Goal: Task Accomplishment & Management: Use online tool/utility

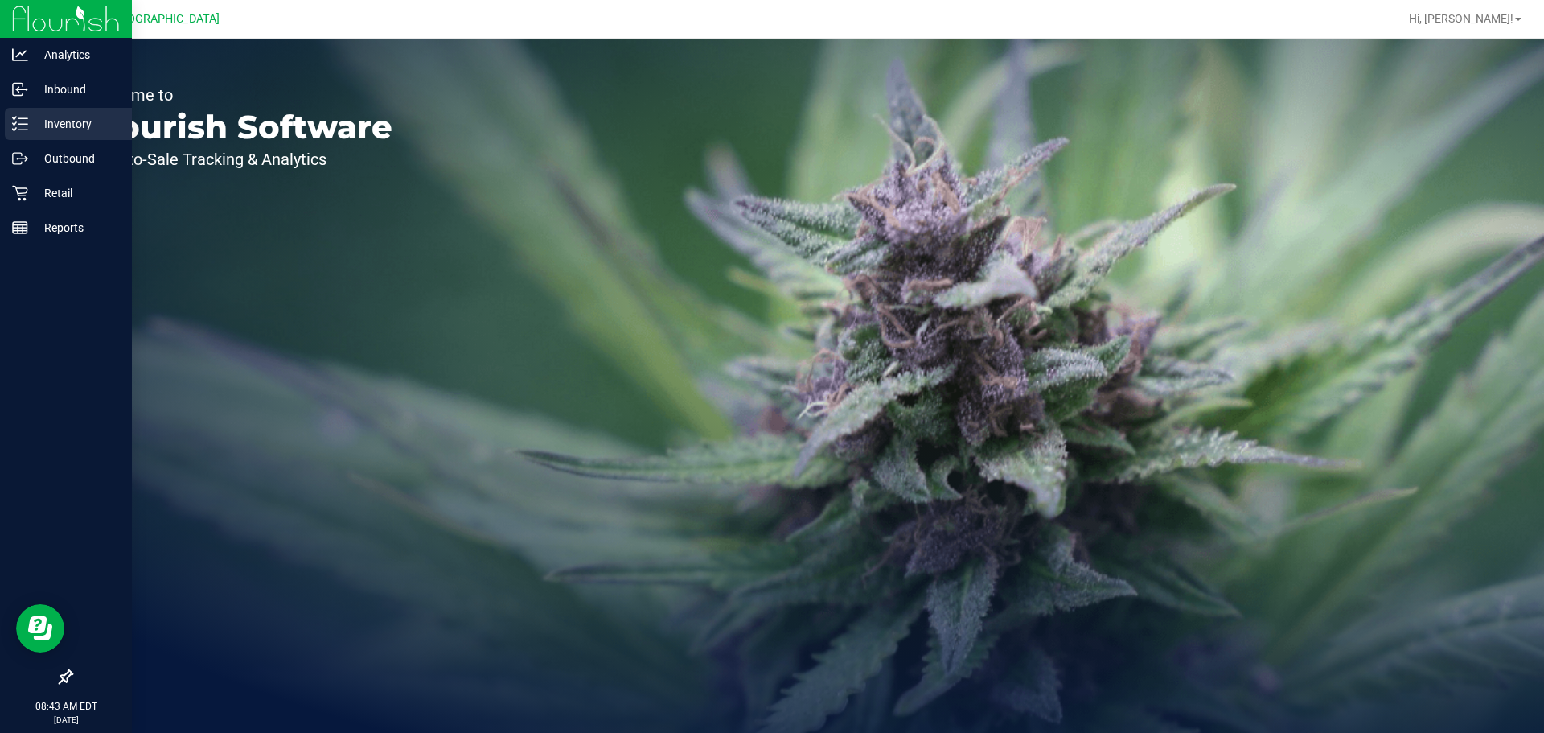
click at [23, 124] on line at bounding box center [22, 124] width 9 height 0
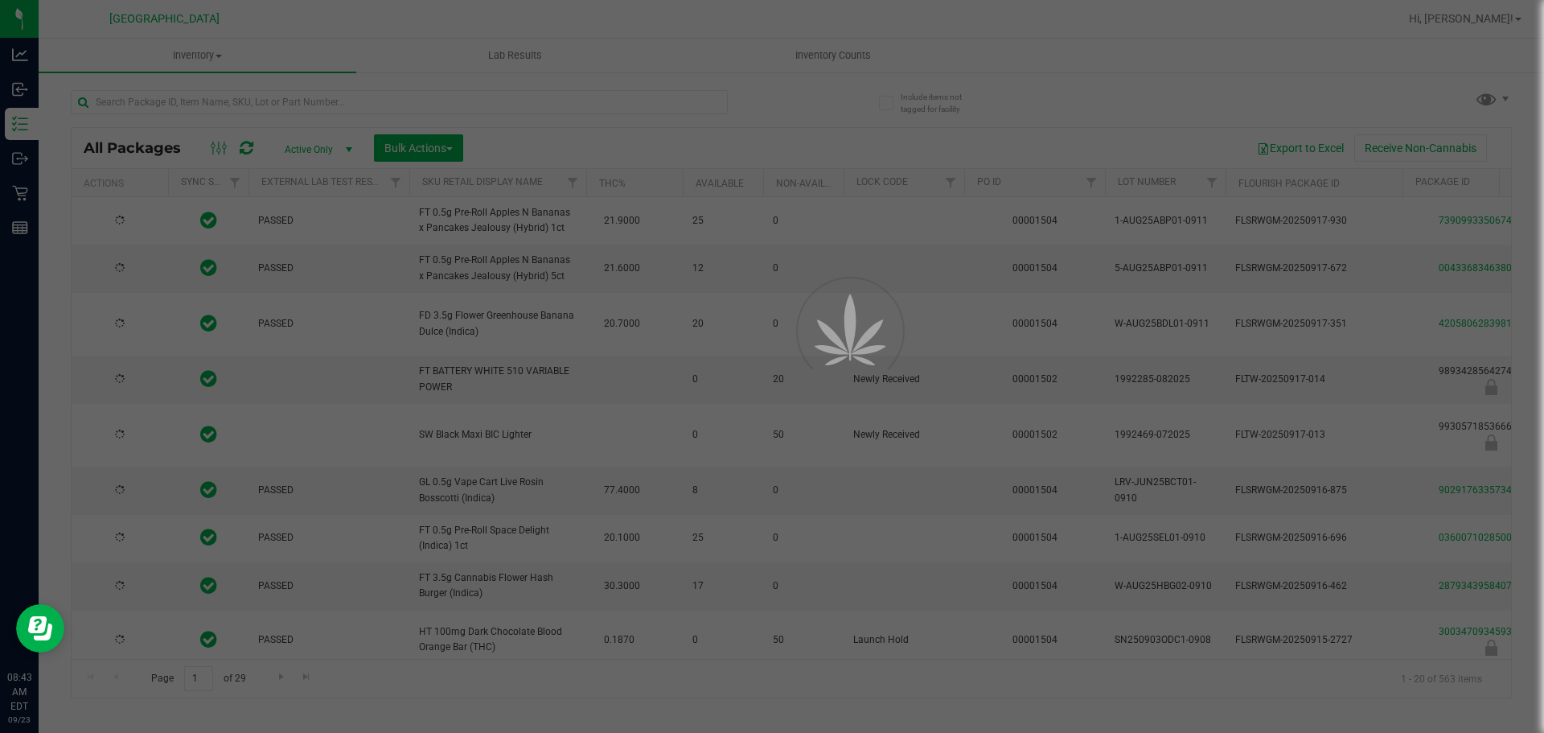
click at [203, 108] on div at bounding box center [772, 366] width 1544 height 733
type input "[DATE]"
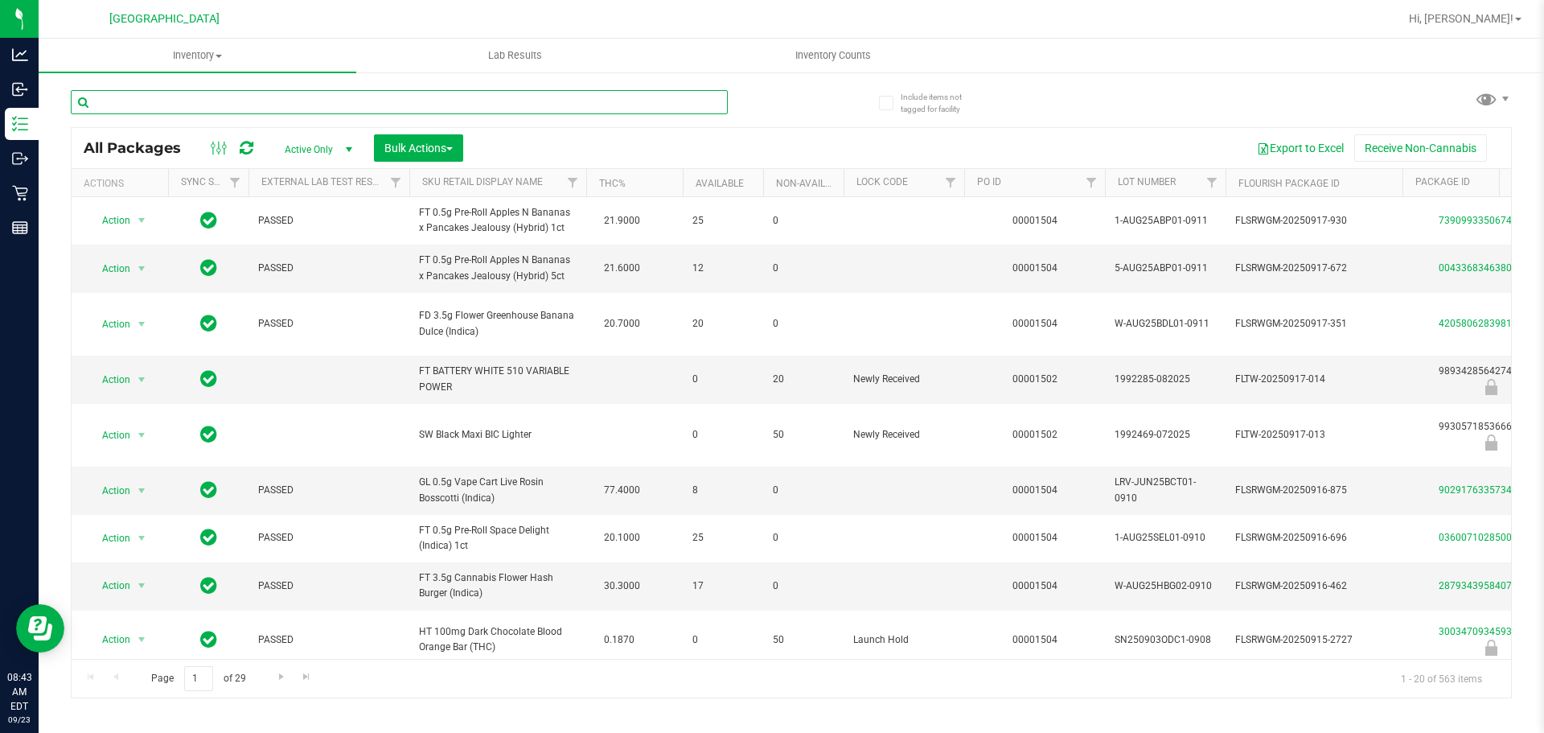
click at [189, 101] on input "text" at bounding box center [399, 102] width 657 height 24
type input "0331733671116790"
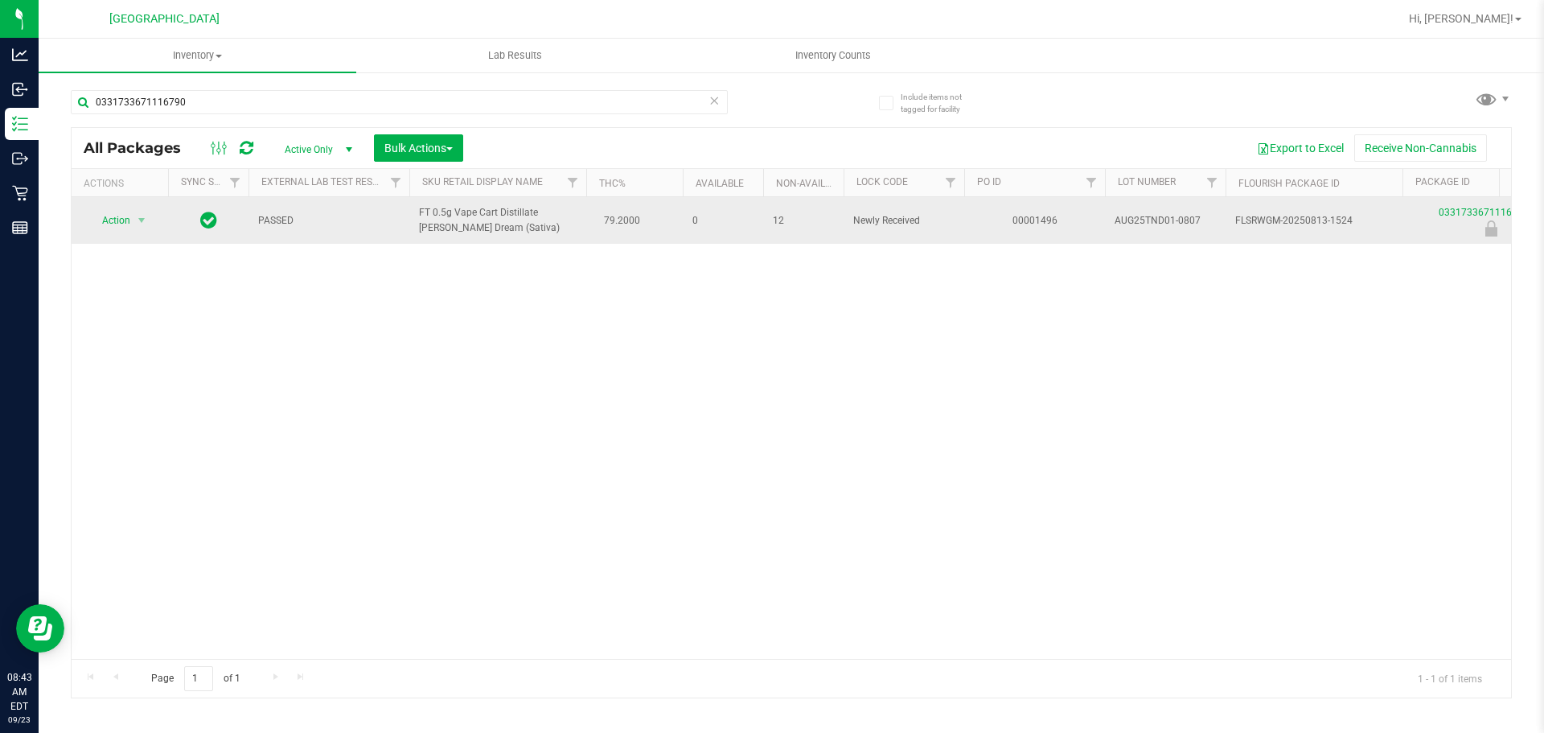
click at [113, 225] on span "Action" at bounding box center [109, 220] width 43 height 23
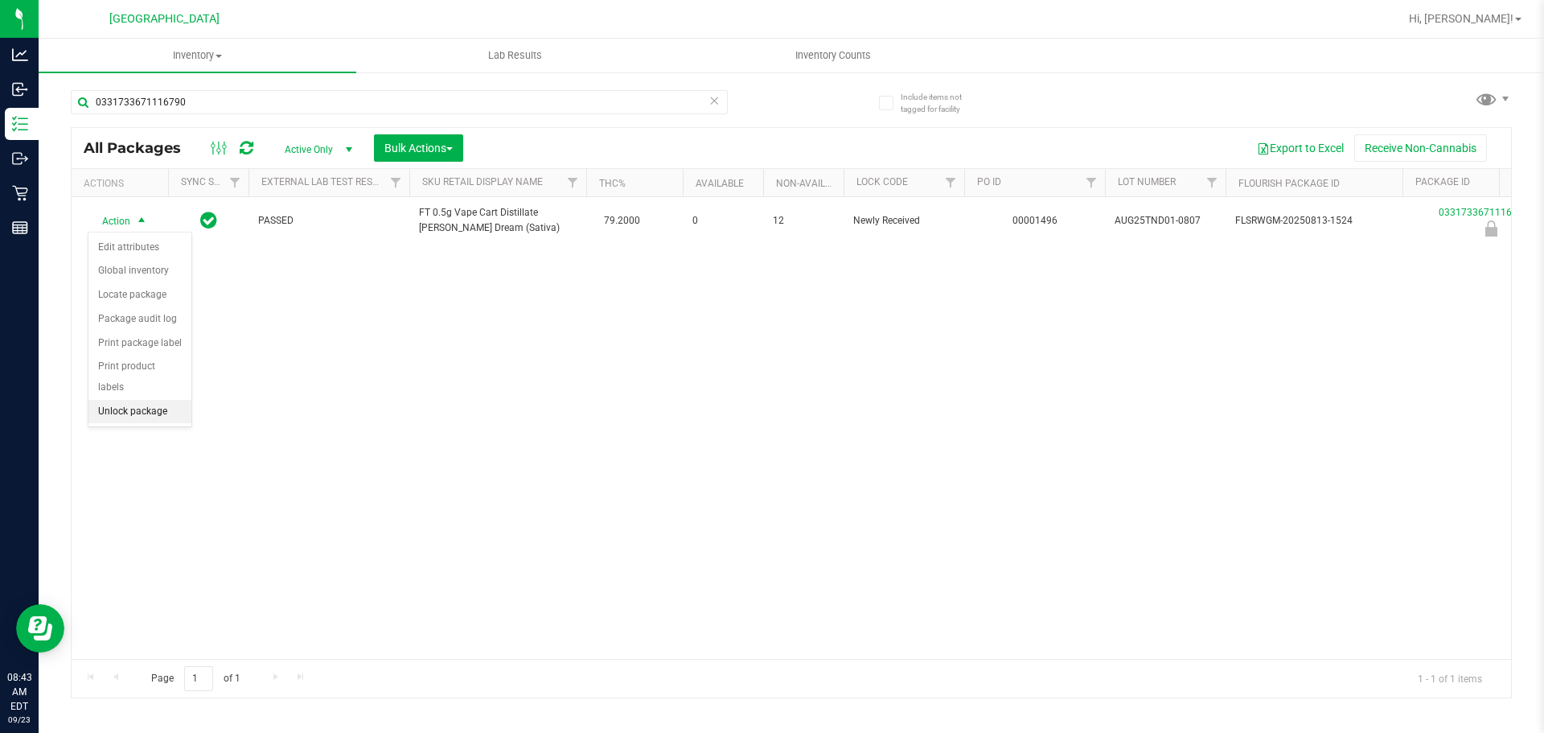
click at [130, 400] on li "Unlock package" at bounding box center [139, 412] width 103 height 24
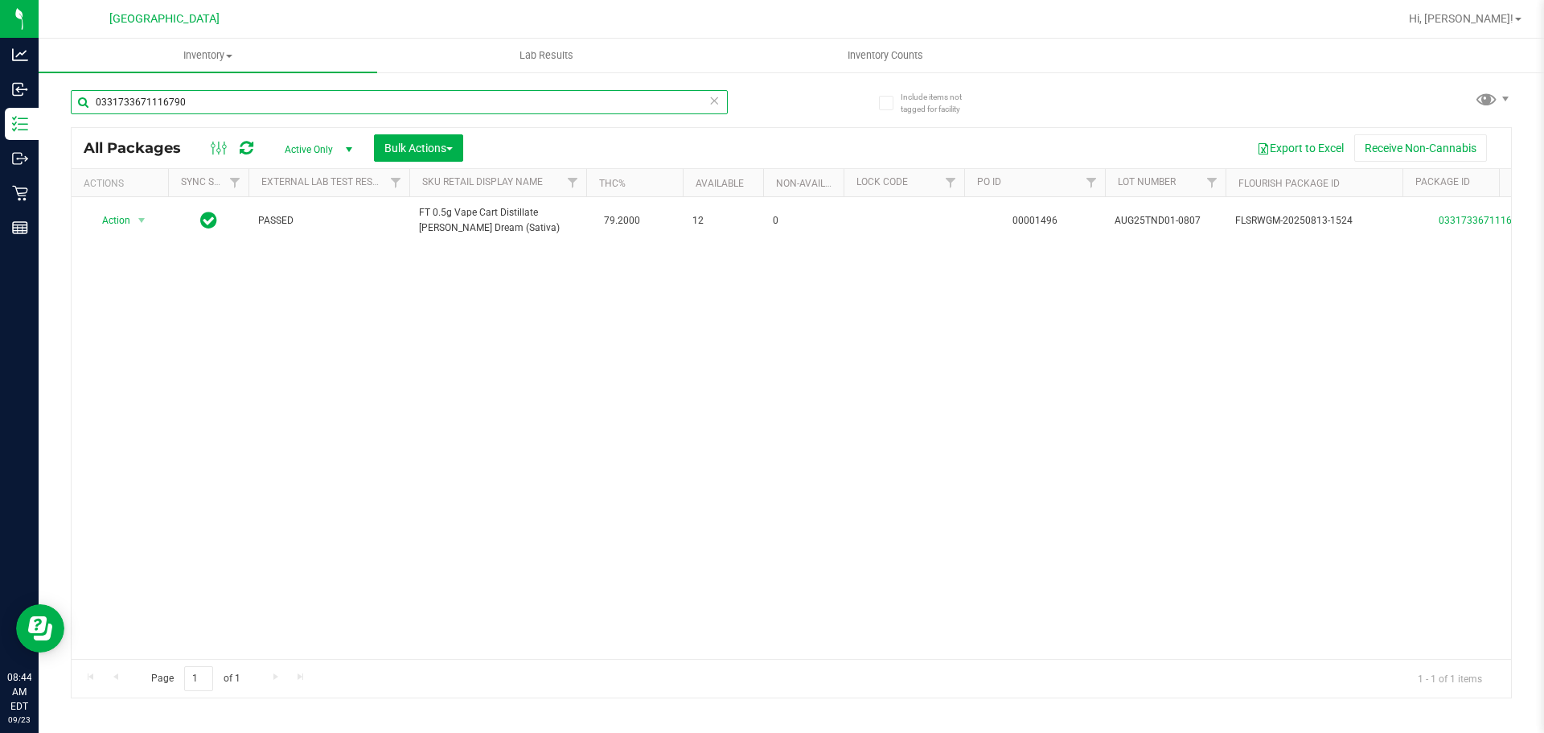
click at [592, 101] on input "0331733671116790" at bounding box center [399, 102] width 657 height 24
type input "tnd"
